Goal: Task Accomplishment & Management: Manage account settings

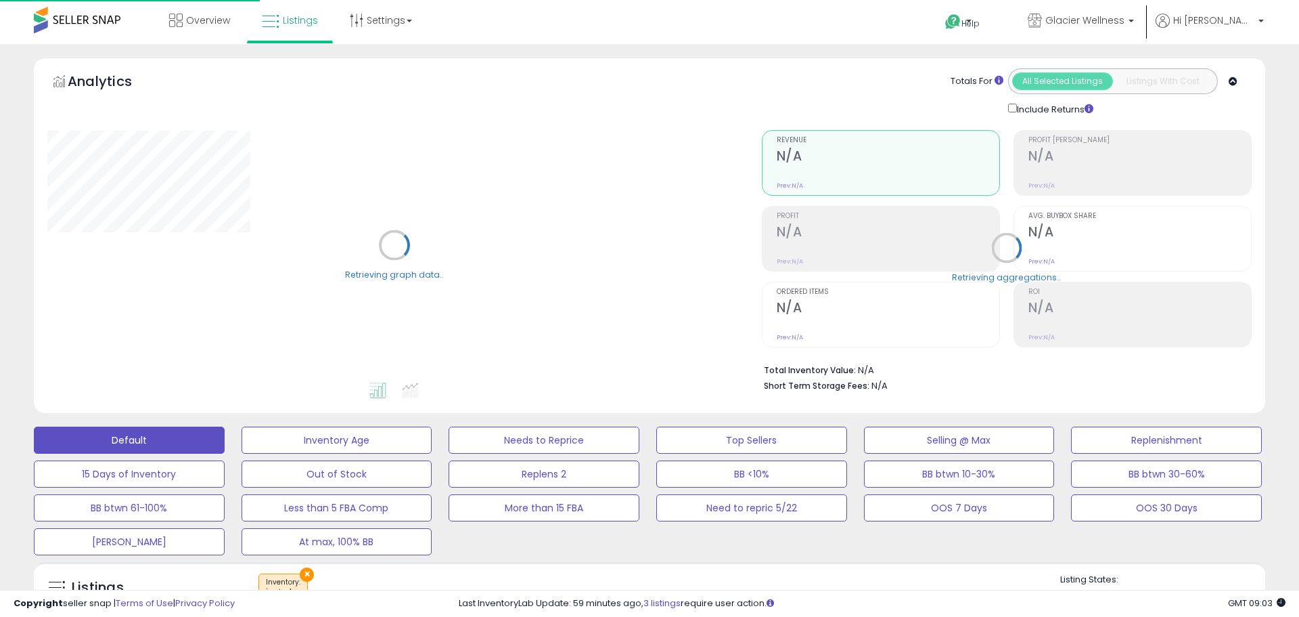
select select "**"
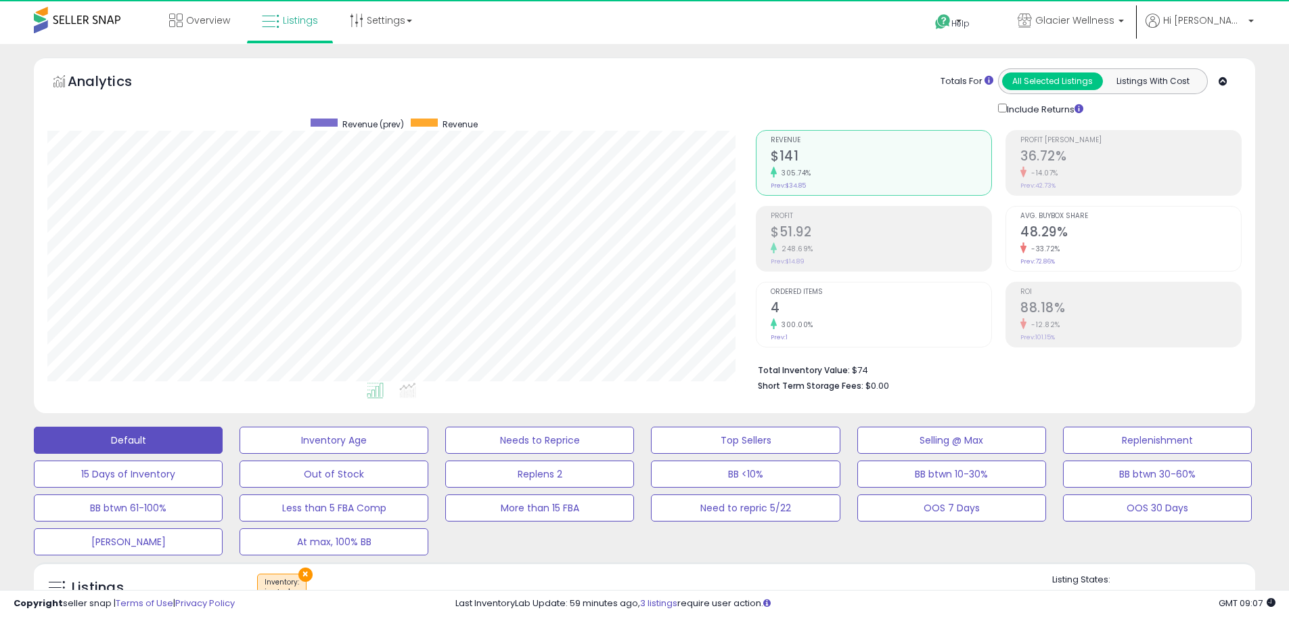
scroll to position [277, 709]
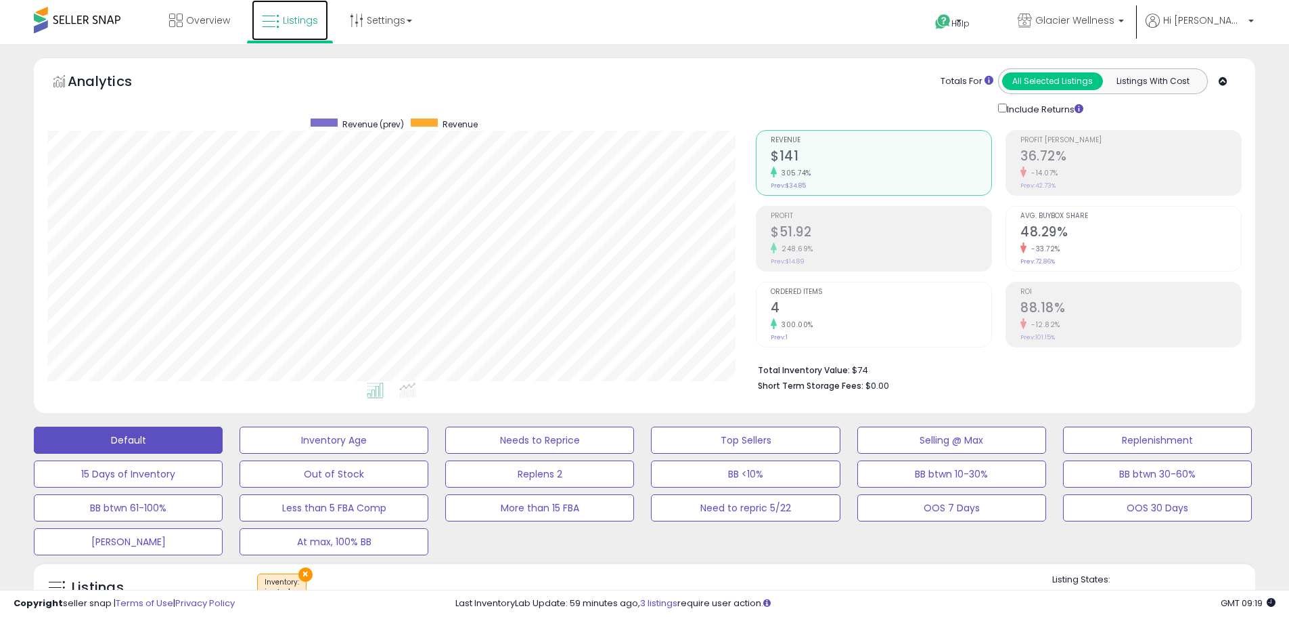
click at [289, 19] on span "Listings" at bounding box center [300, 21] width 35 height 14
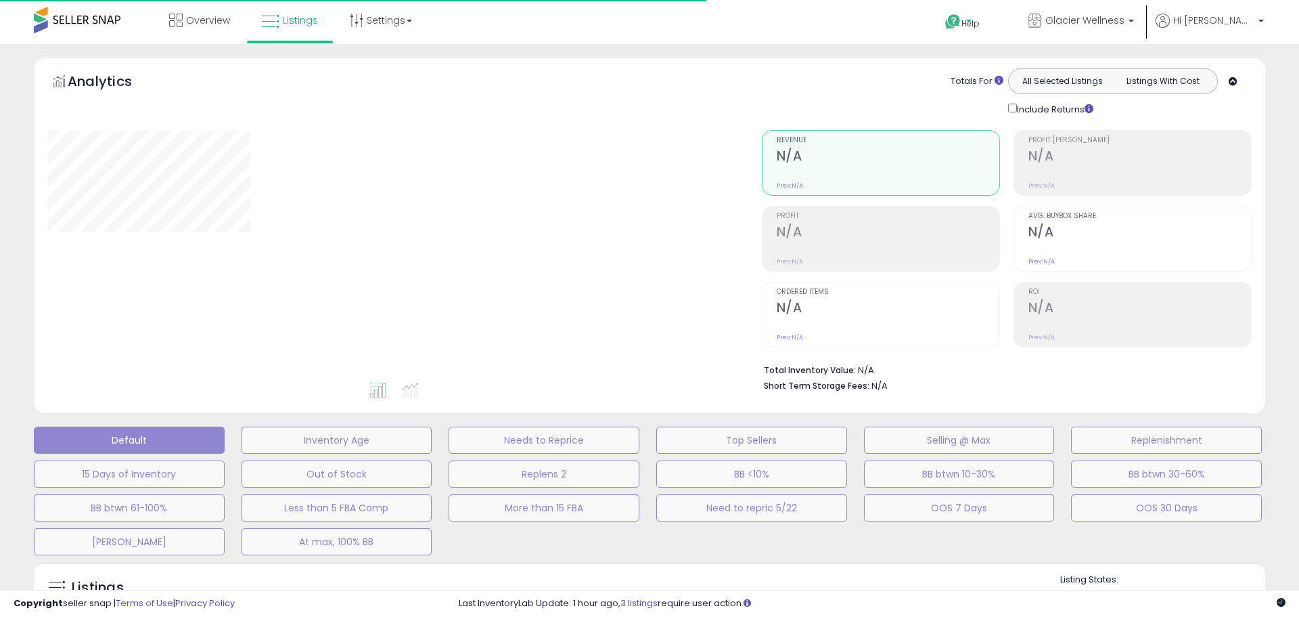
click at [962, 23] on icon at bounding box center [953, 22] width 17 height 17
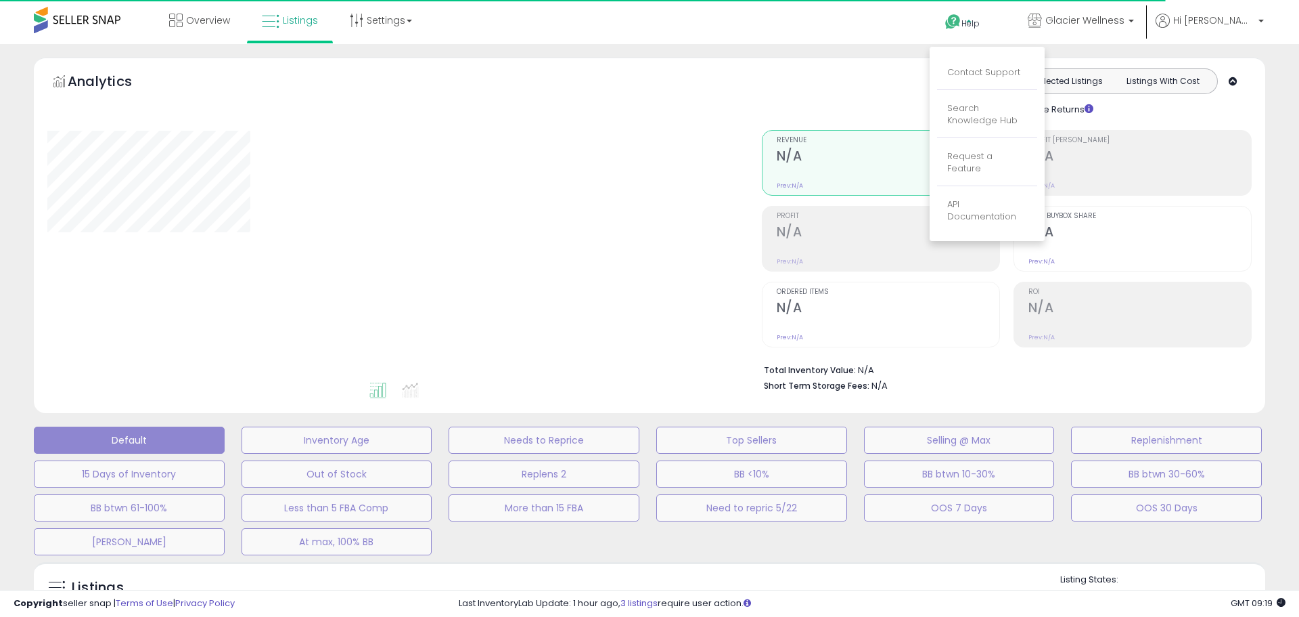
select select "**"
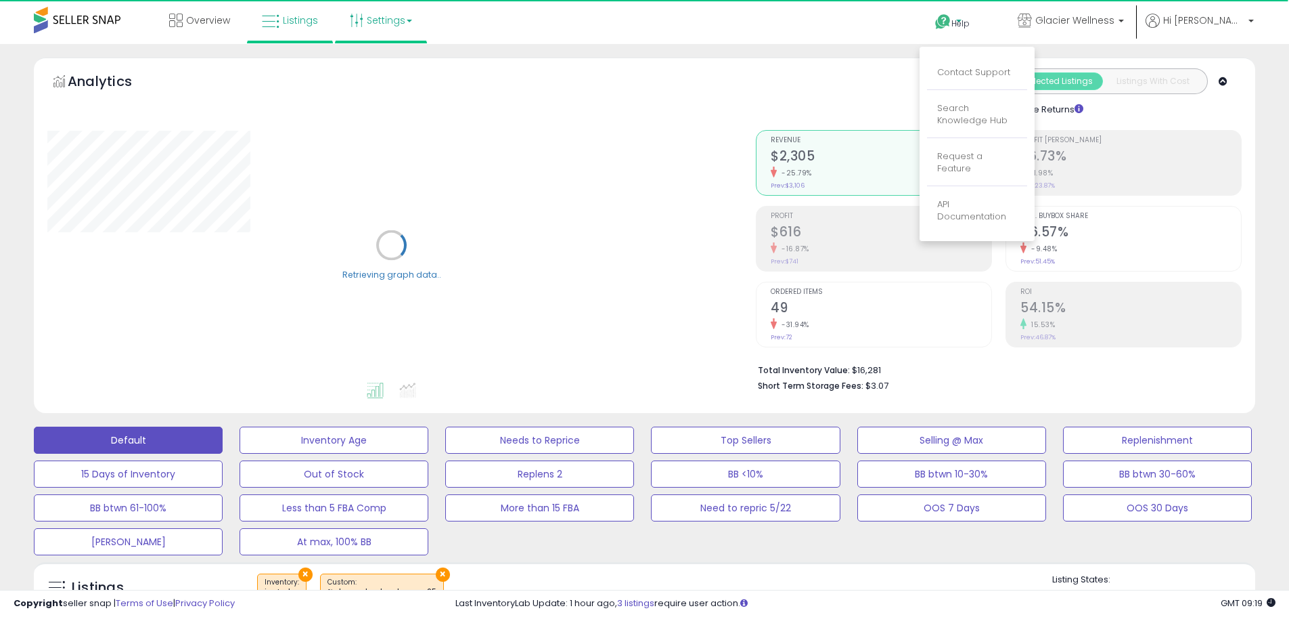
click at [396, 22] on link "Settings" at bounding box center [381, 20] width 83 height 41
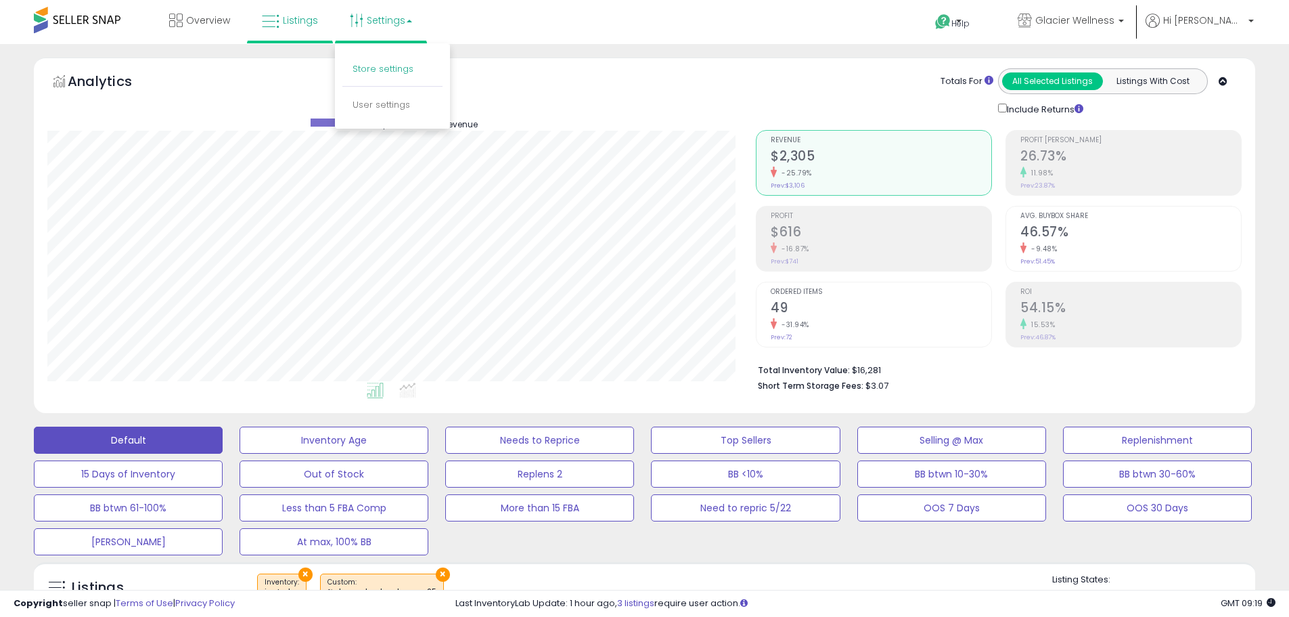
scroll to position [277, 709]
click at [390, 68] on link "Store settings" at bounding box center [383, 68] width 61 height 13
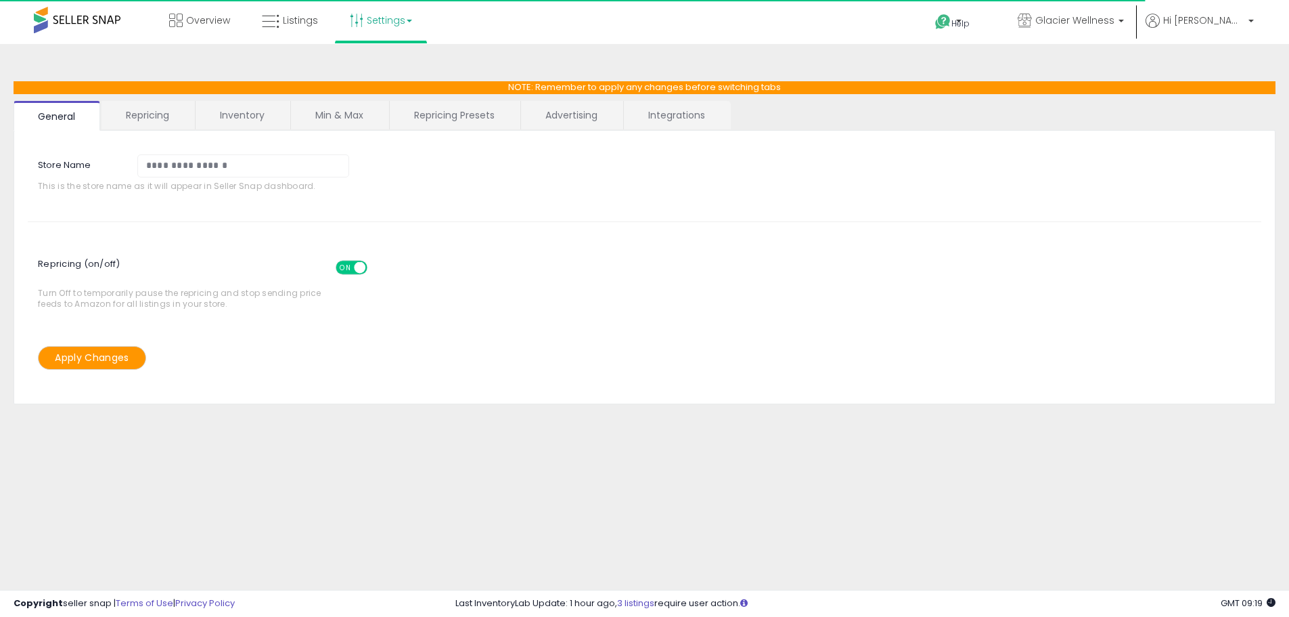
click at [693, 110] on link "Integrations" at bounding box center [677, 115] width 106 height 28
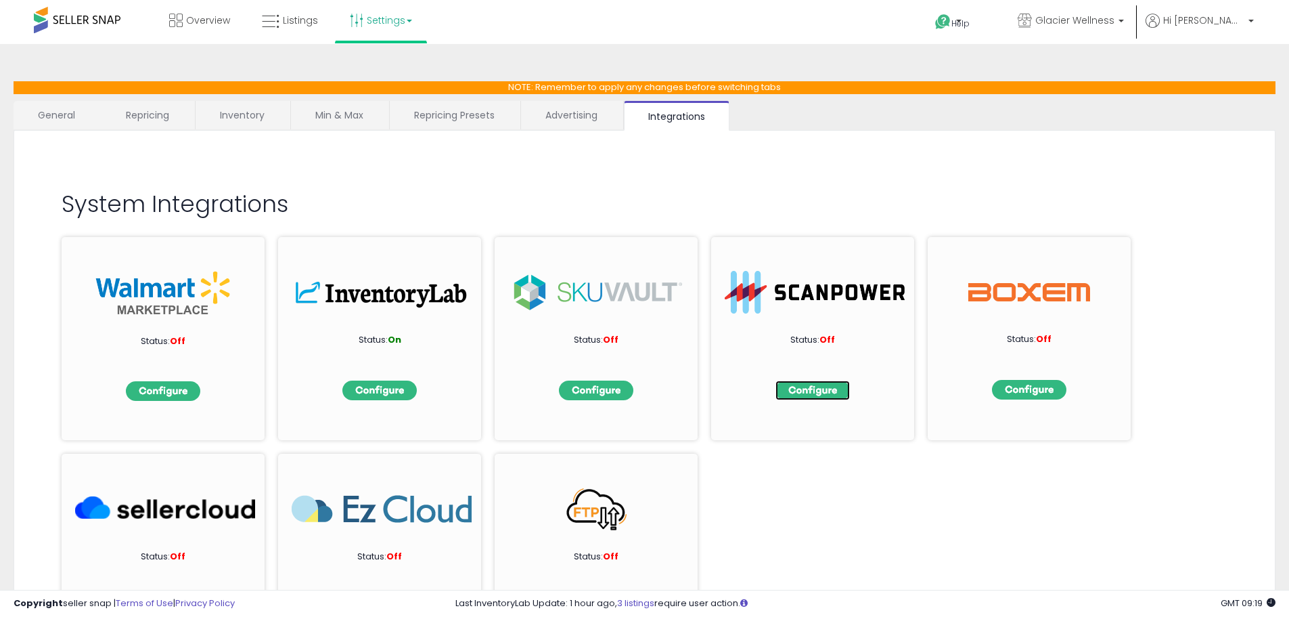
click at [828, 388] on img at bounding box center [813, 390] width 74 height 20
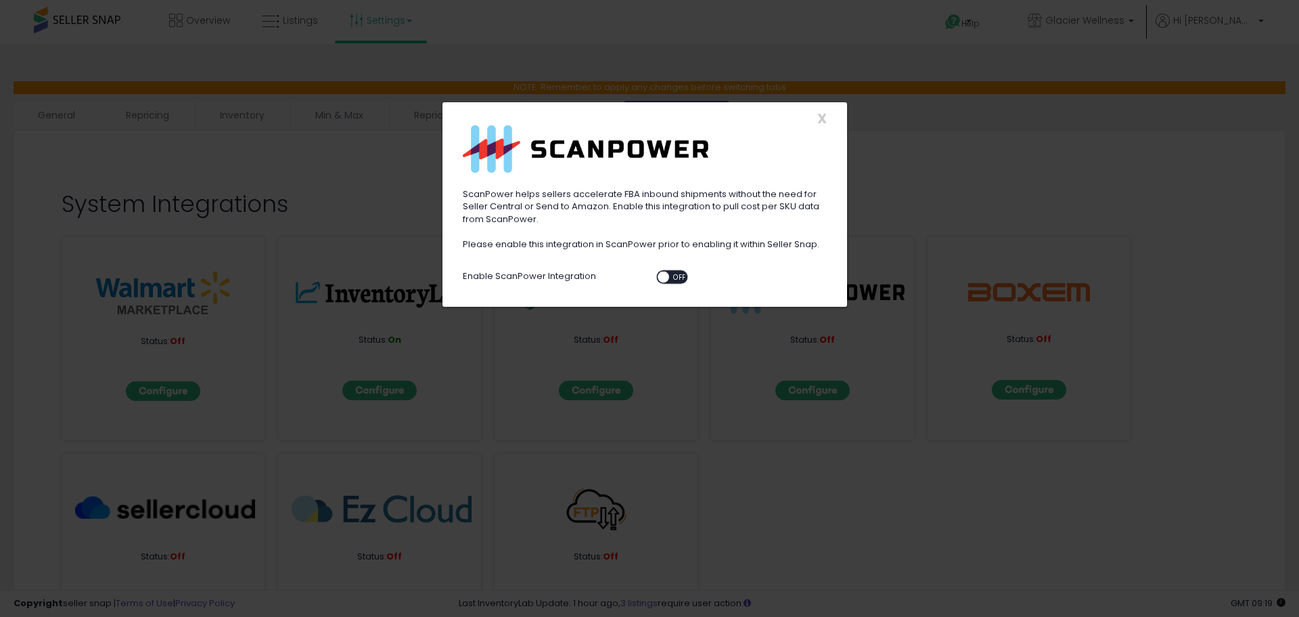
click at [827, 120] on div "X Close" at bounding box center [645, 118] width 384 height 14
click at [822, 120] on span "X" at bounding box center [822, 118] width 9 height 19
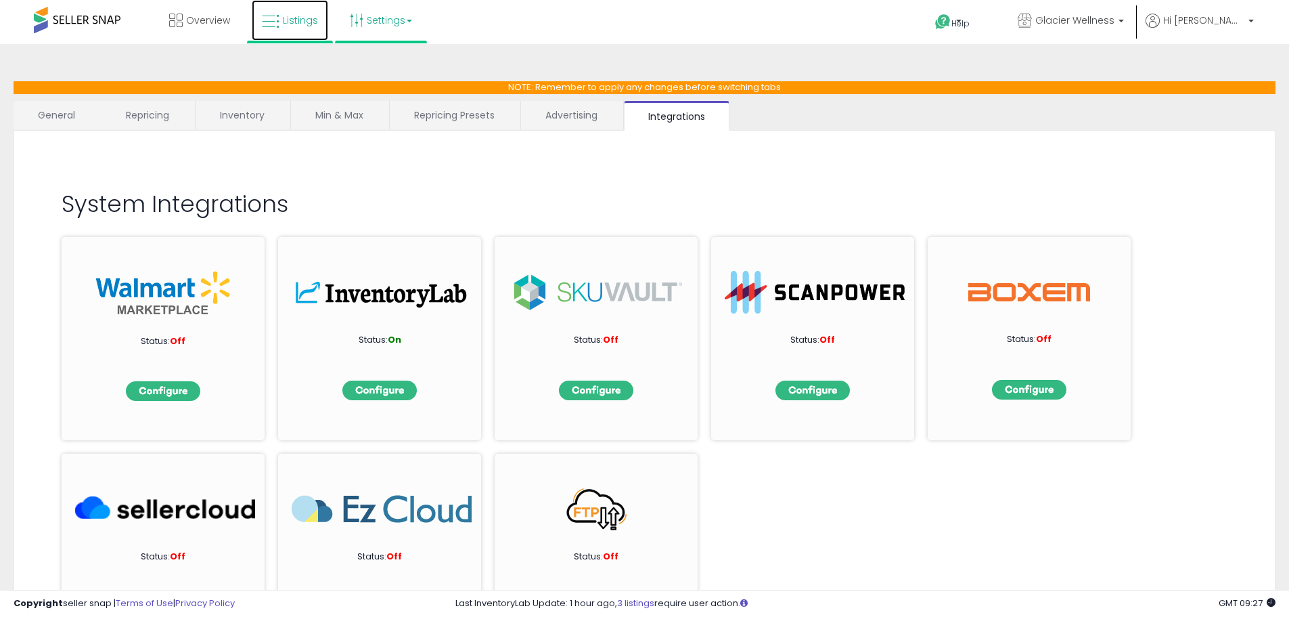
click at [285, 21] on span "Listings" at bounding box center [300, 21] width 35 height 14
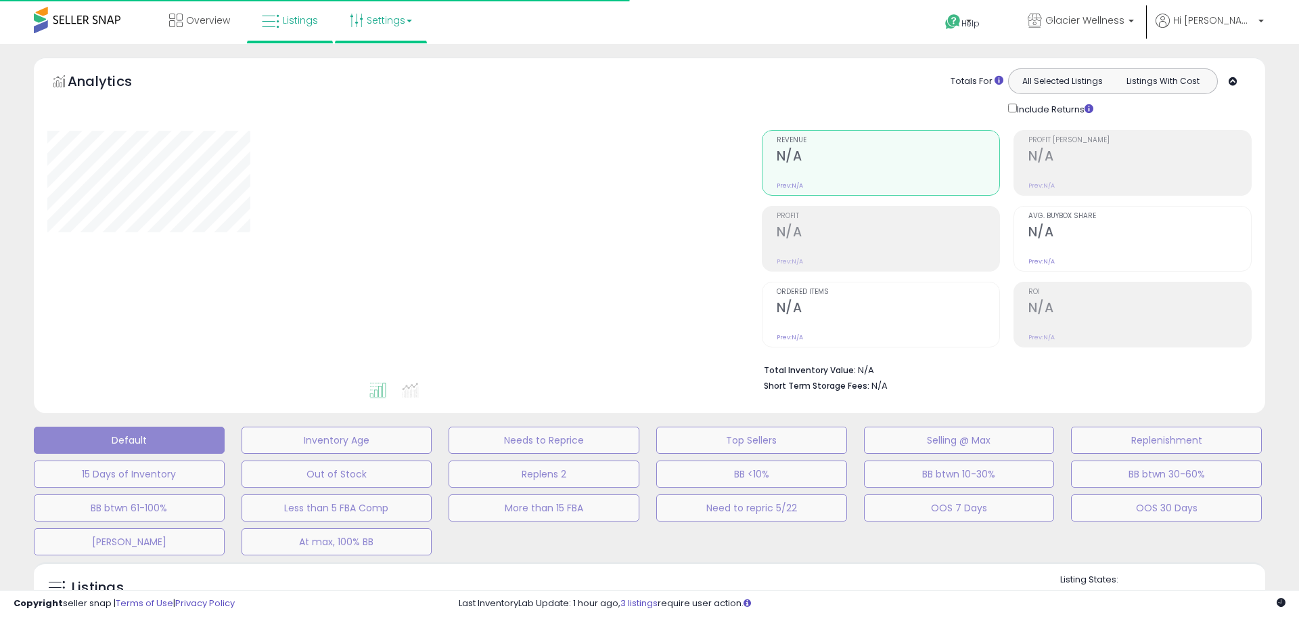
click at [390, 24] on link "Settings" at bounding box center [381, 20] width 83 height 41
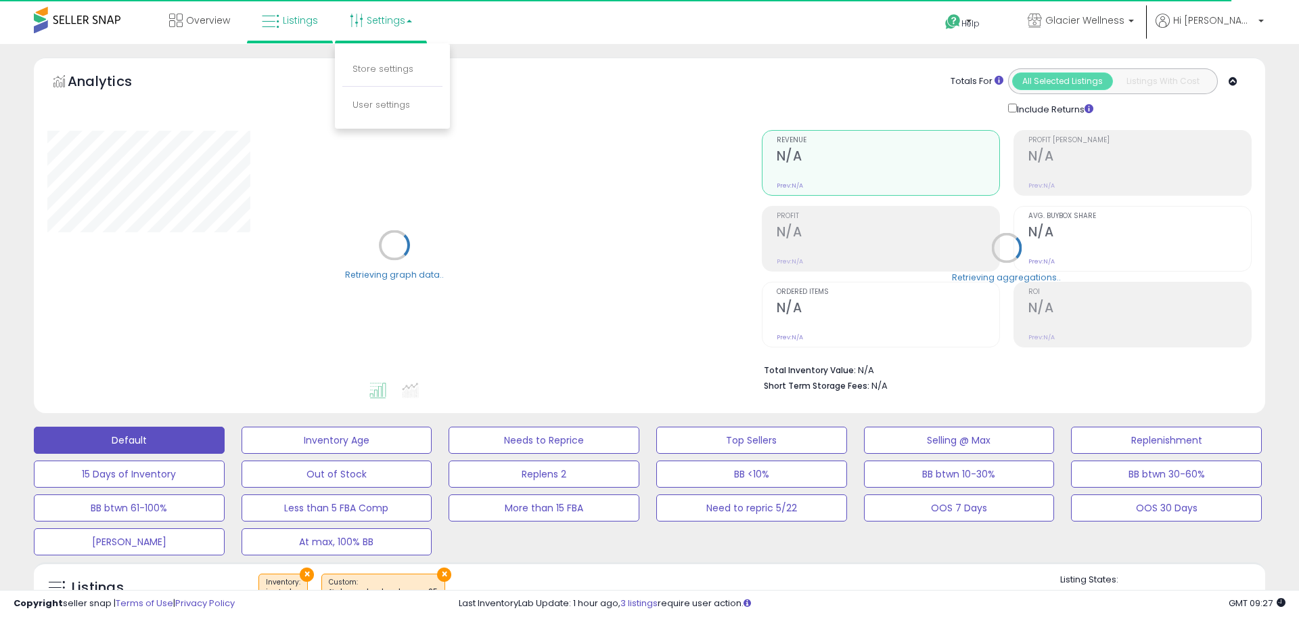
select select "**"
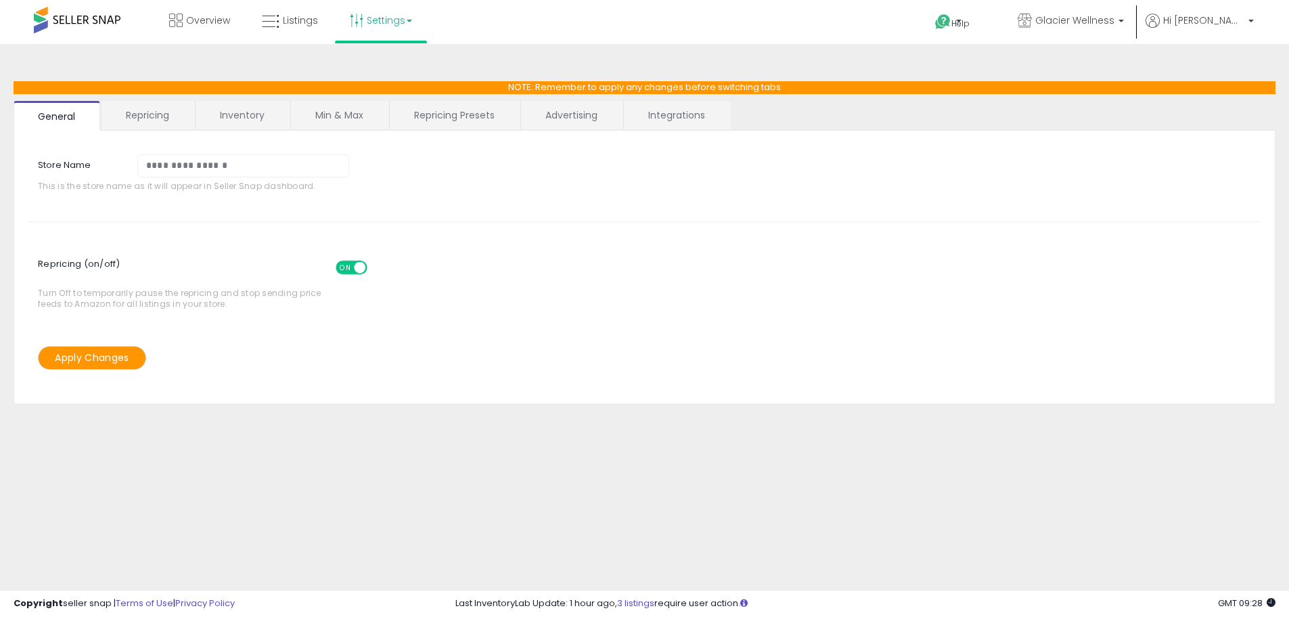
click at [150, 122] on link "Repricing" at bounding box center [148, 115] width 92 height 28
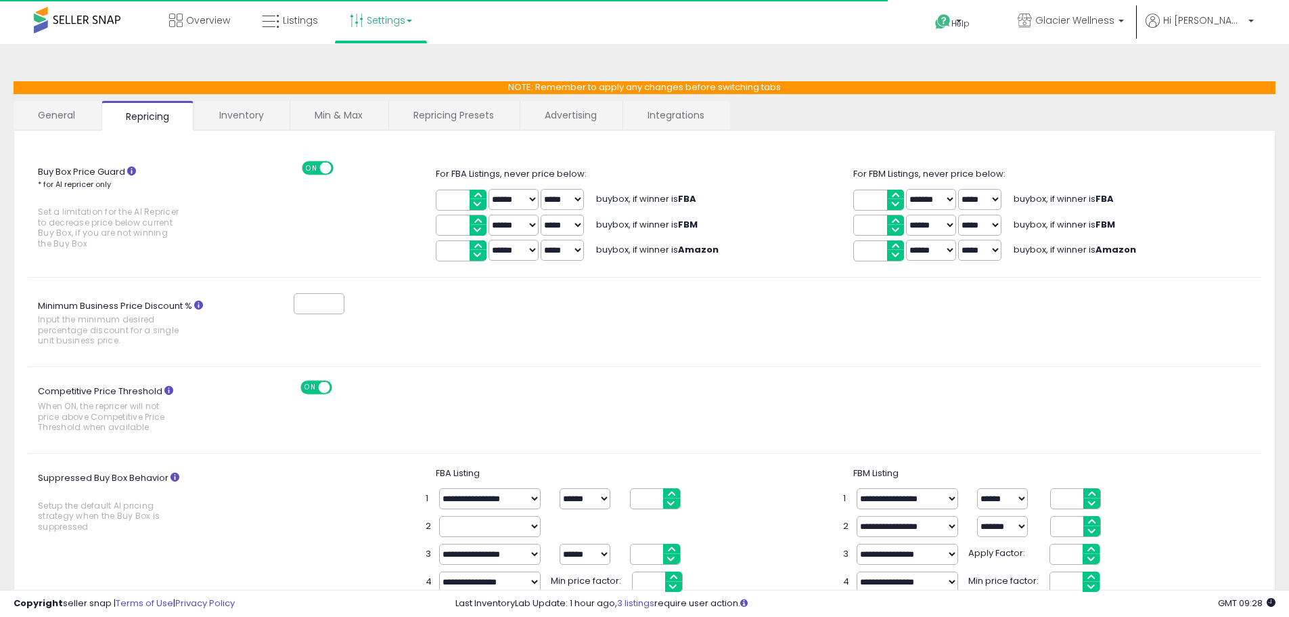
click at [265, 114] on link "Inventory" at bounding box center [241, 115] width 93 height 28
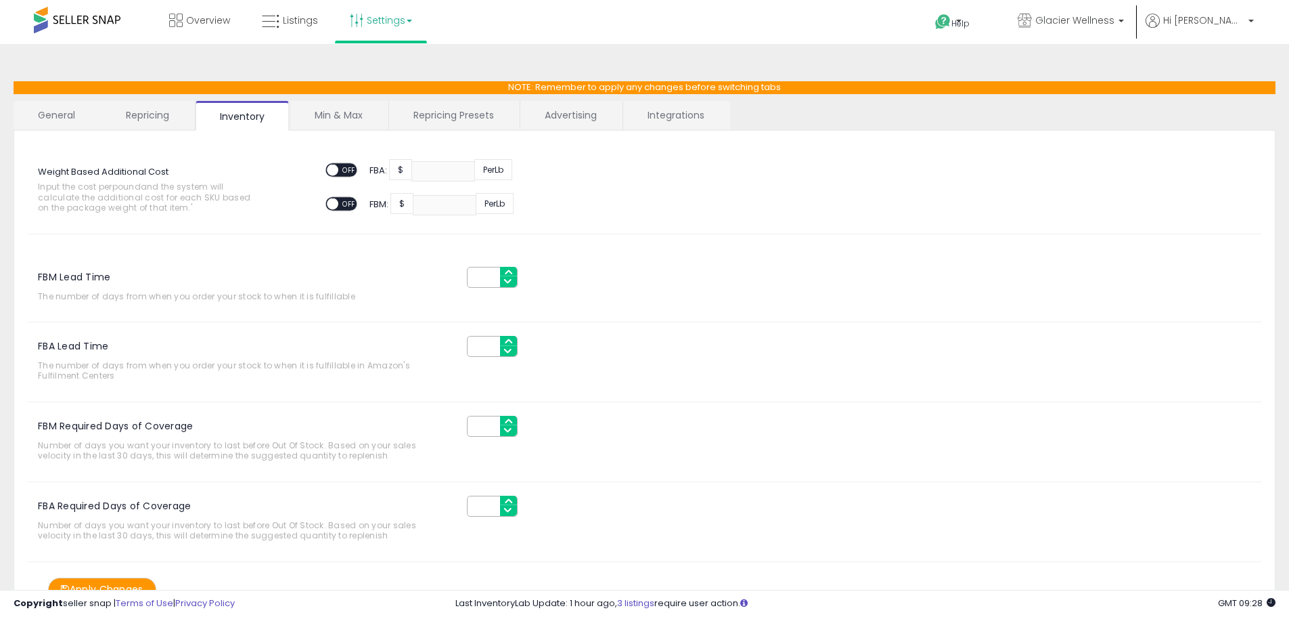
click at [344, 114] on link "Min & Max" at bounding box center [338, 115] width 97 height 28
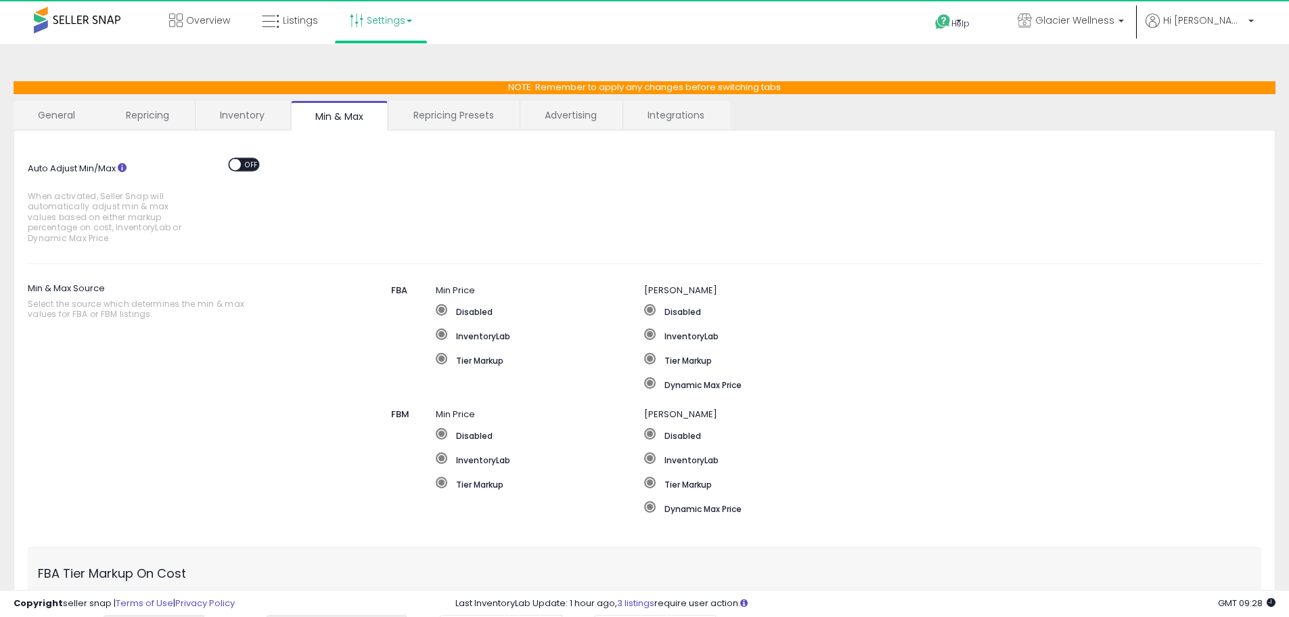
click at [470, 108] on link "Repricing Presets" at bounding box center [453, 115] width 129 height 28
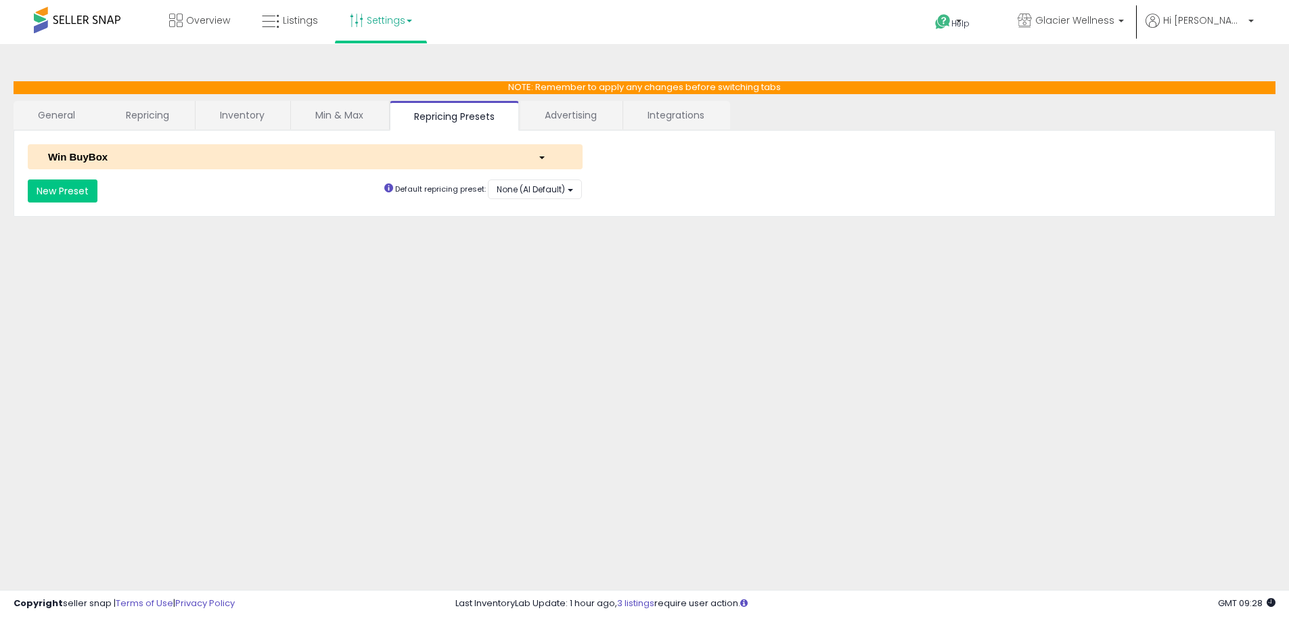
click at [572, 113] on link "Advertising" at bounding box center [570, 115] width 101 height 28
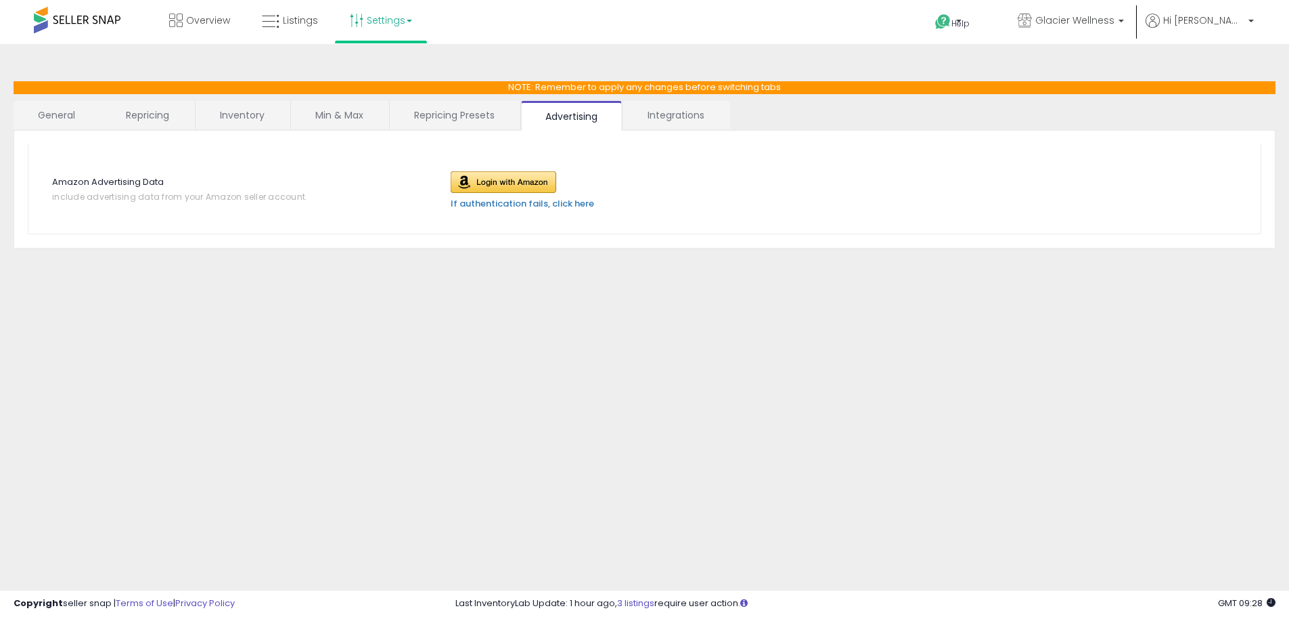
click at [687, 114] on link "Integrations" at bounding box center [676, 115] width 106 height 28
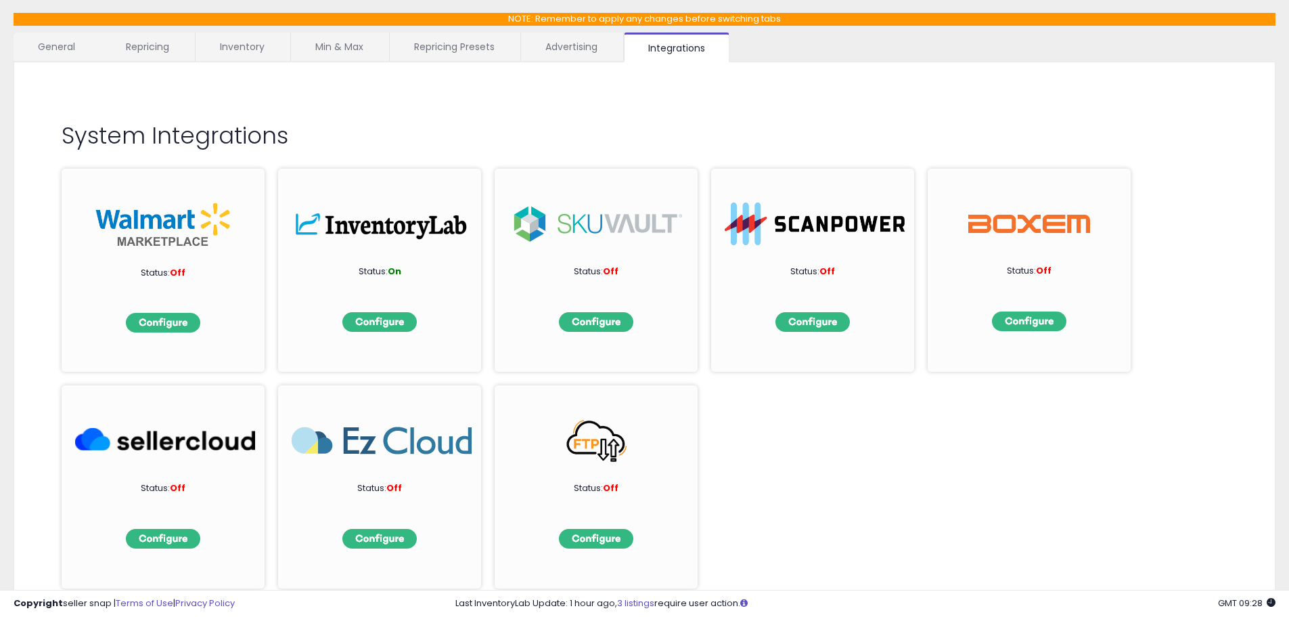
scroll to position [122, 0]
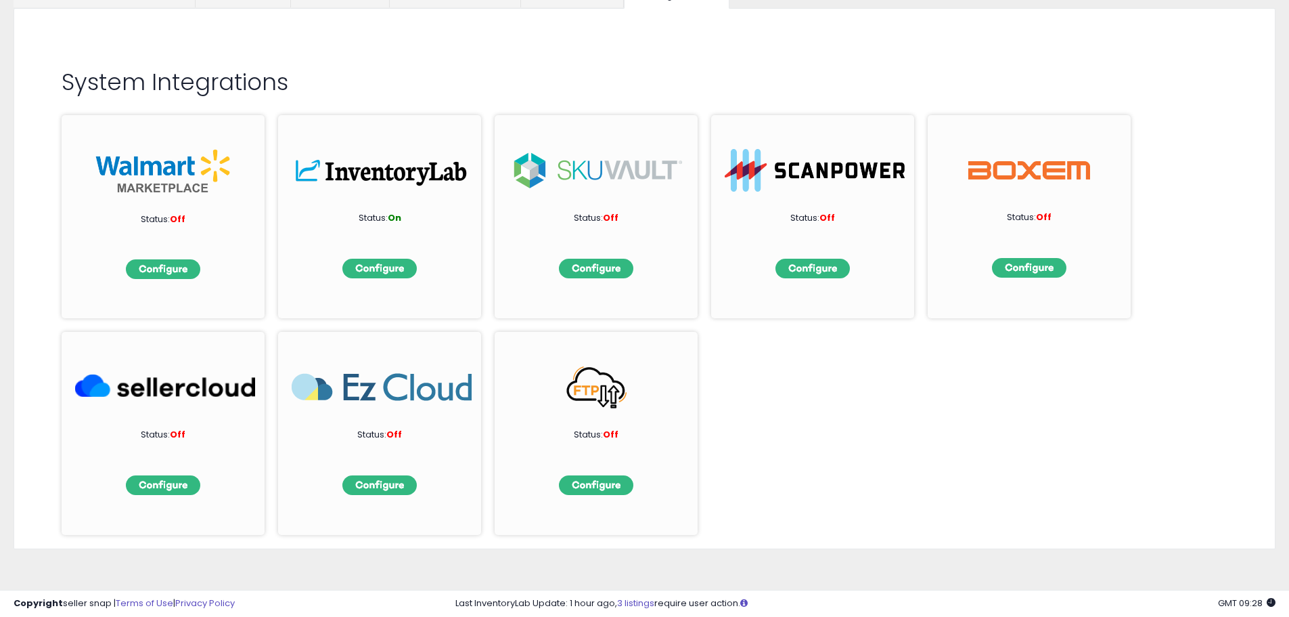
click at [190, 392] on img at bounding box center [165, 386] width 180 height 43
